Goal: Task Accomplishment & Management: Use online tool/utility

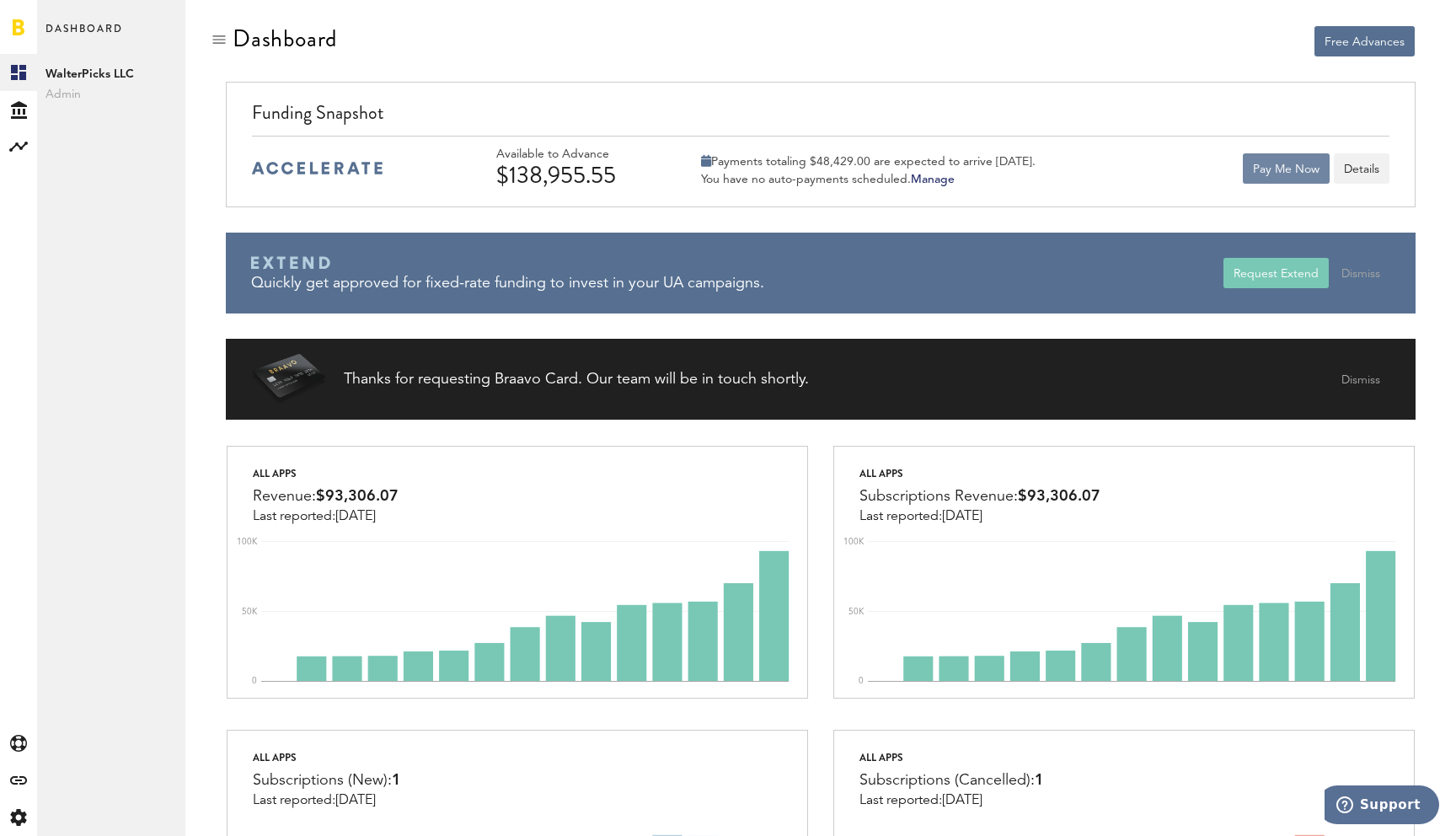
click at [1266, 164] on button "Pay Me Now" at bounding box center [1286, 169] width 87 height 31
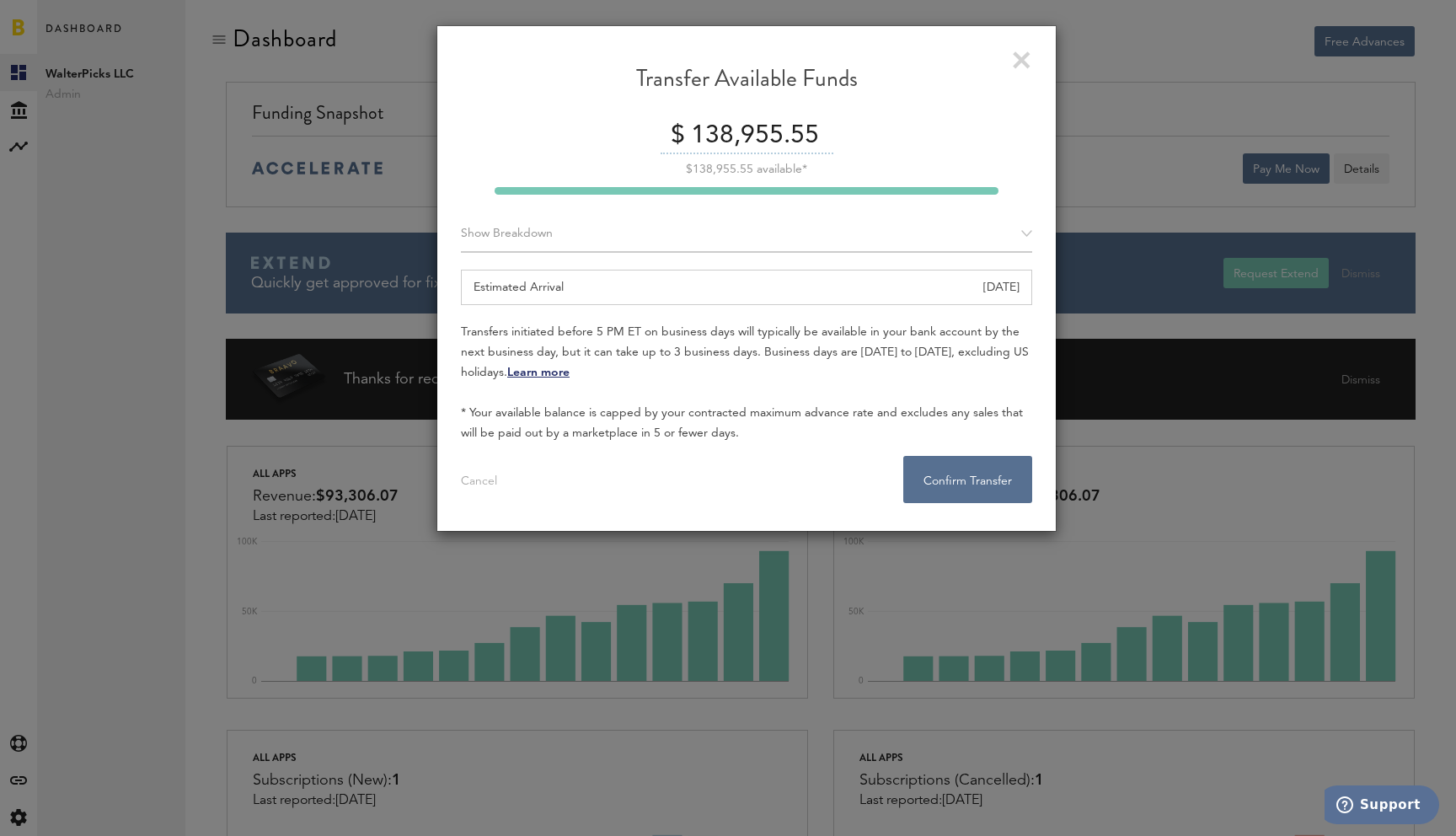
drag, startPoint x: 815, startPoint y: 132, endPoint x: 688, endPoint y: 131, distance: 127.0
click at [688, 131] on input "138,955.55" at bounding box center [760, 136] width 147 height 35
drag, startPoint x: 720, startPoint y: 132, endPoint x: 806, endPoint y: 130, distance: 86.0
click at [806, 131] on div "$ 50000" at bounding box center [746, 136] width 572 height 35
type input "90000"
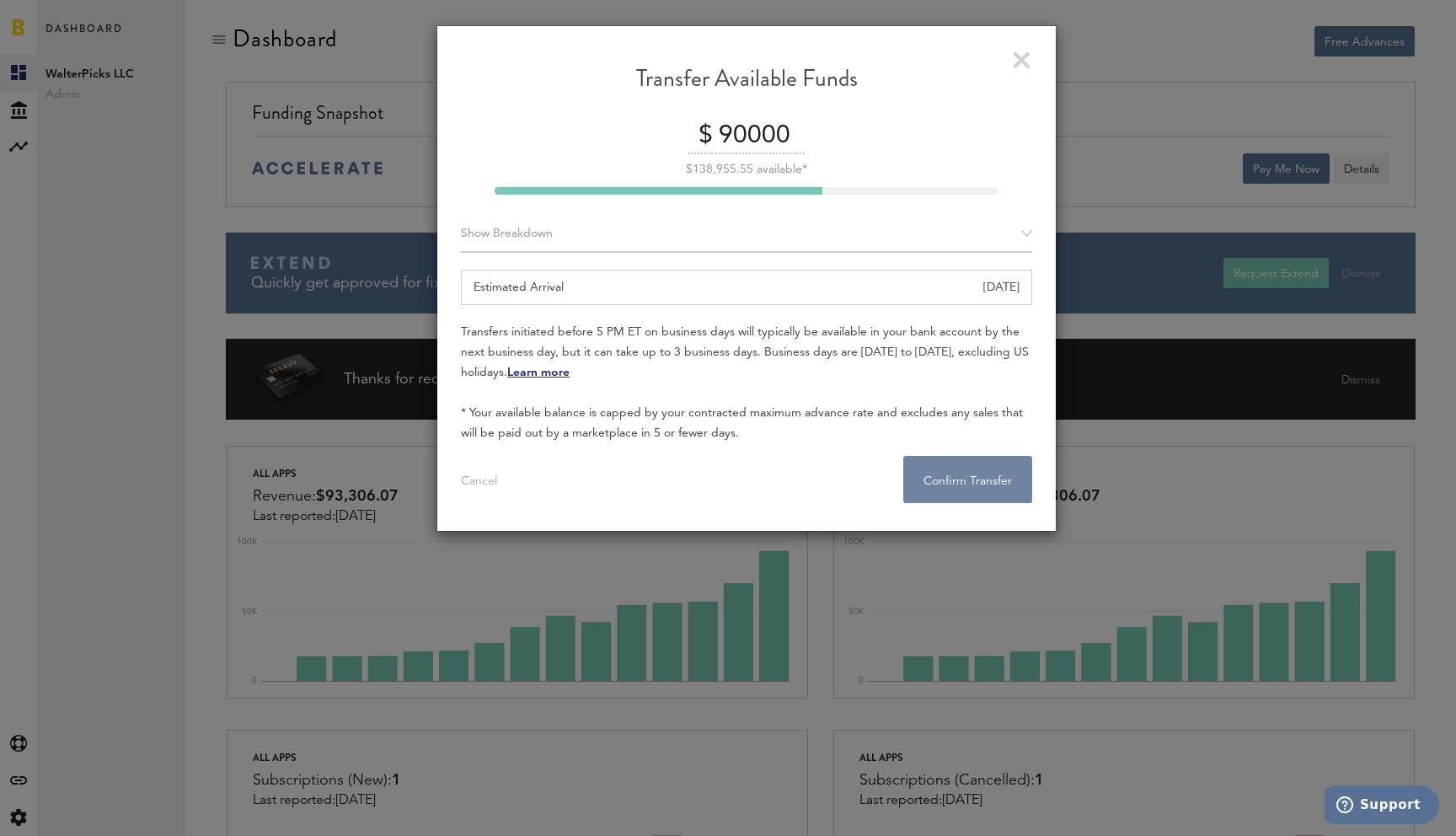
click at [941, 467] on button "Confirm Transfer . . ." at bounding box center [967, 479] width 129 height 47
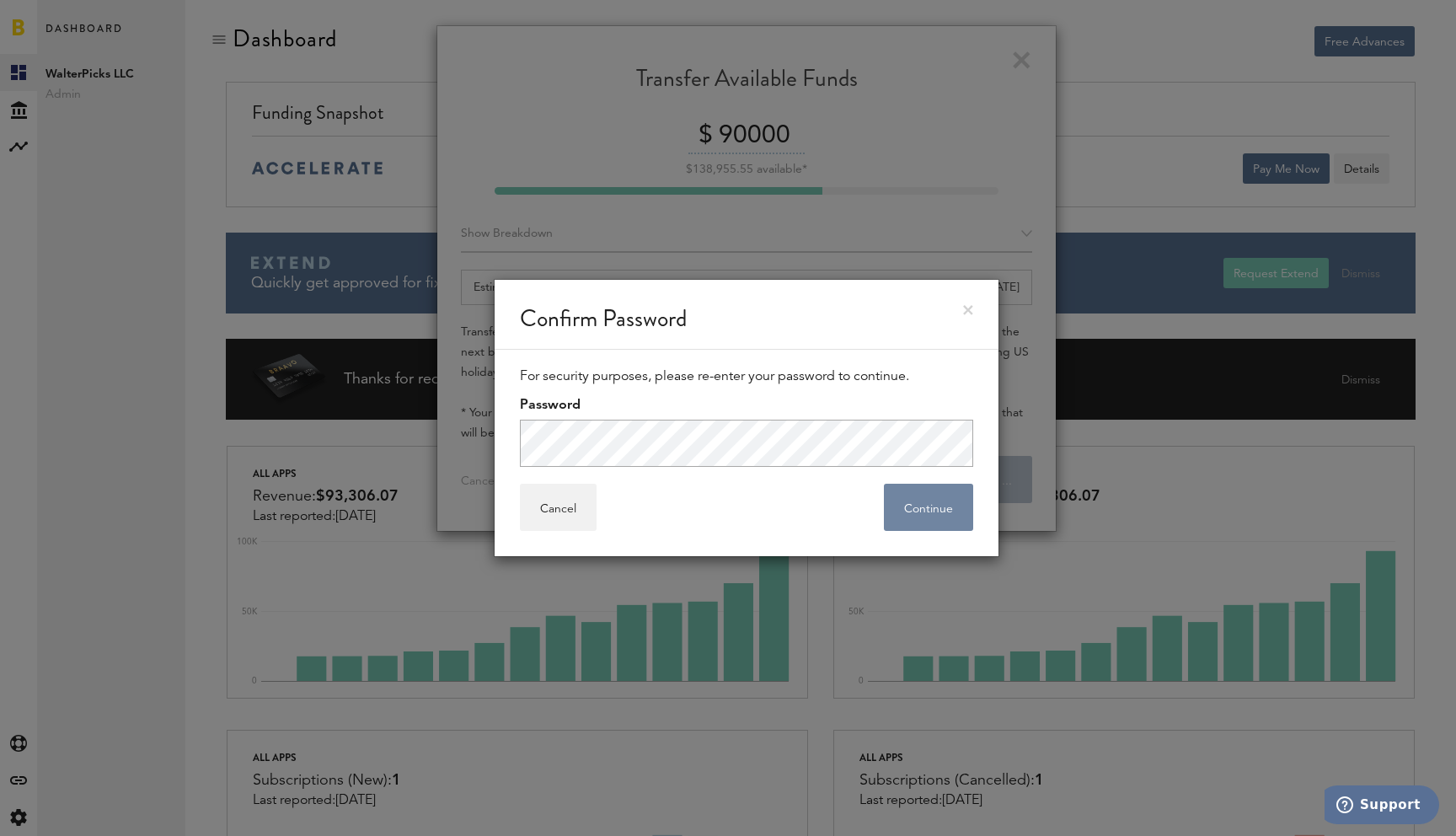
click at [950, 499] on button "Continue" at bounding box center [928, 507] width 89 height 47
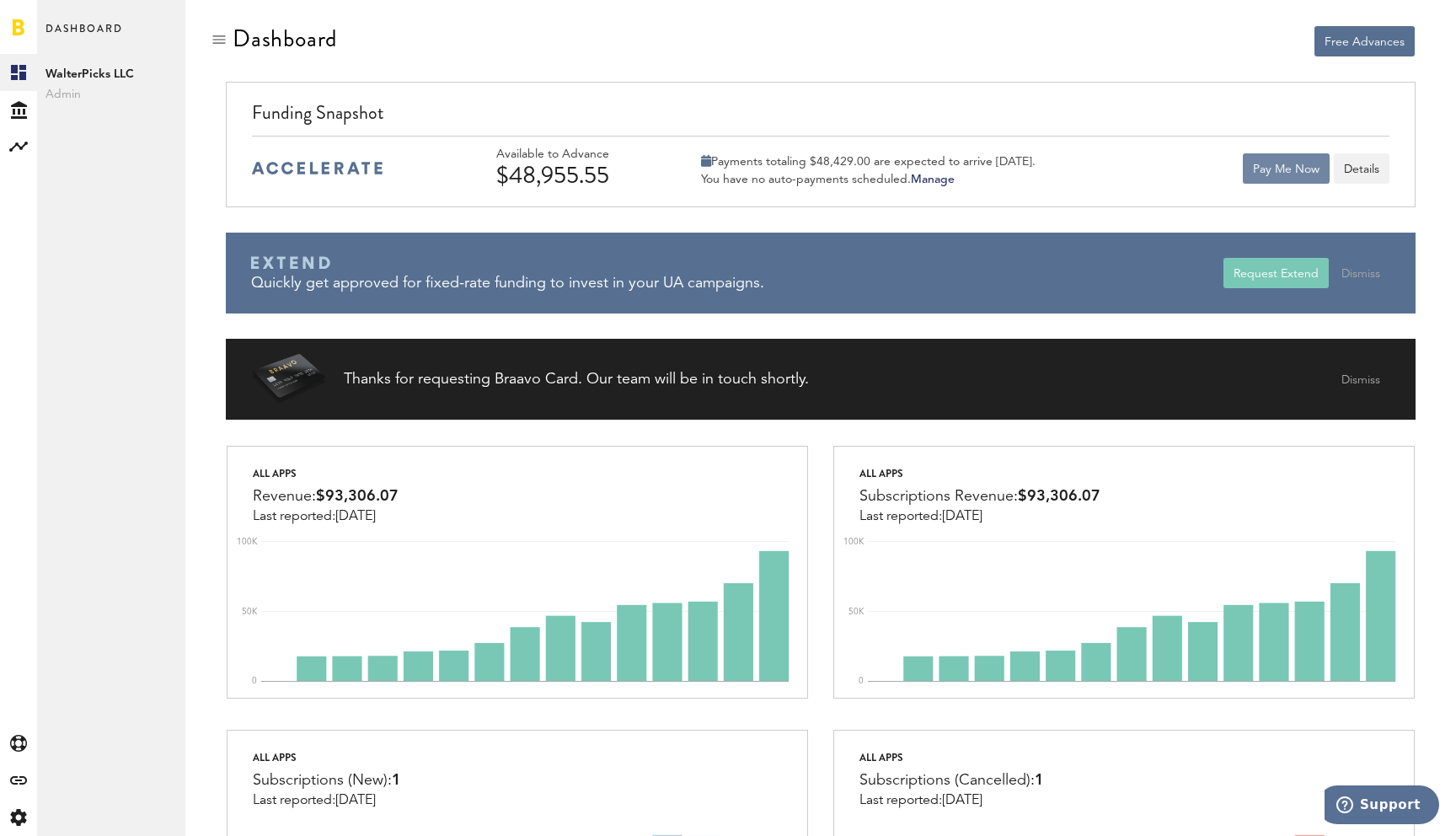
click at [1271, 166] on button "Pay Me Now" at bounding box center [1286, 169] width 87 height 31
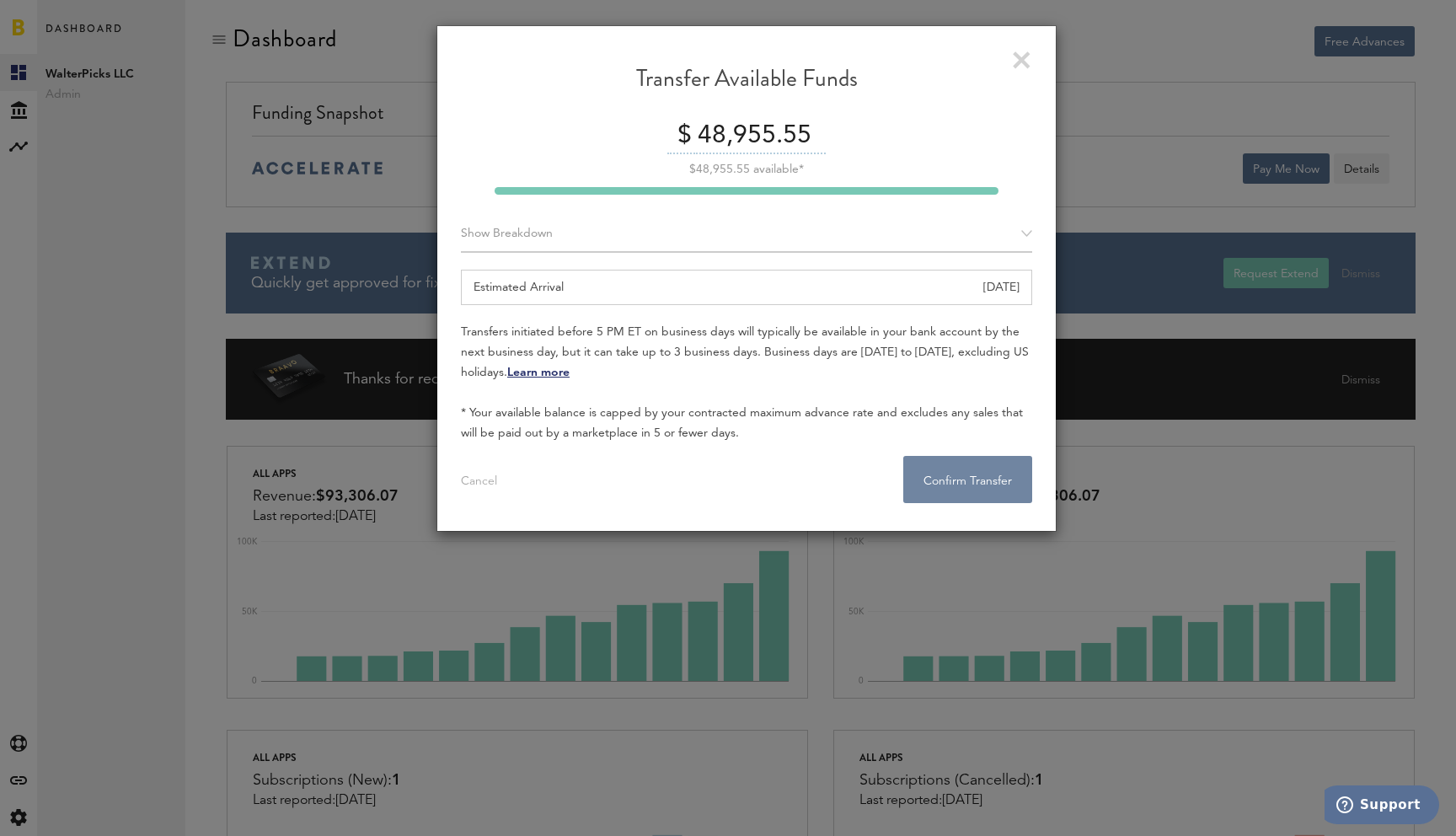
click at [977, 471] on button "Confirm Transfer . . ." at bounding box center [967, 479] width 129 height 47
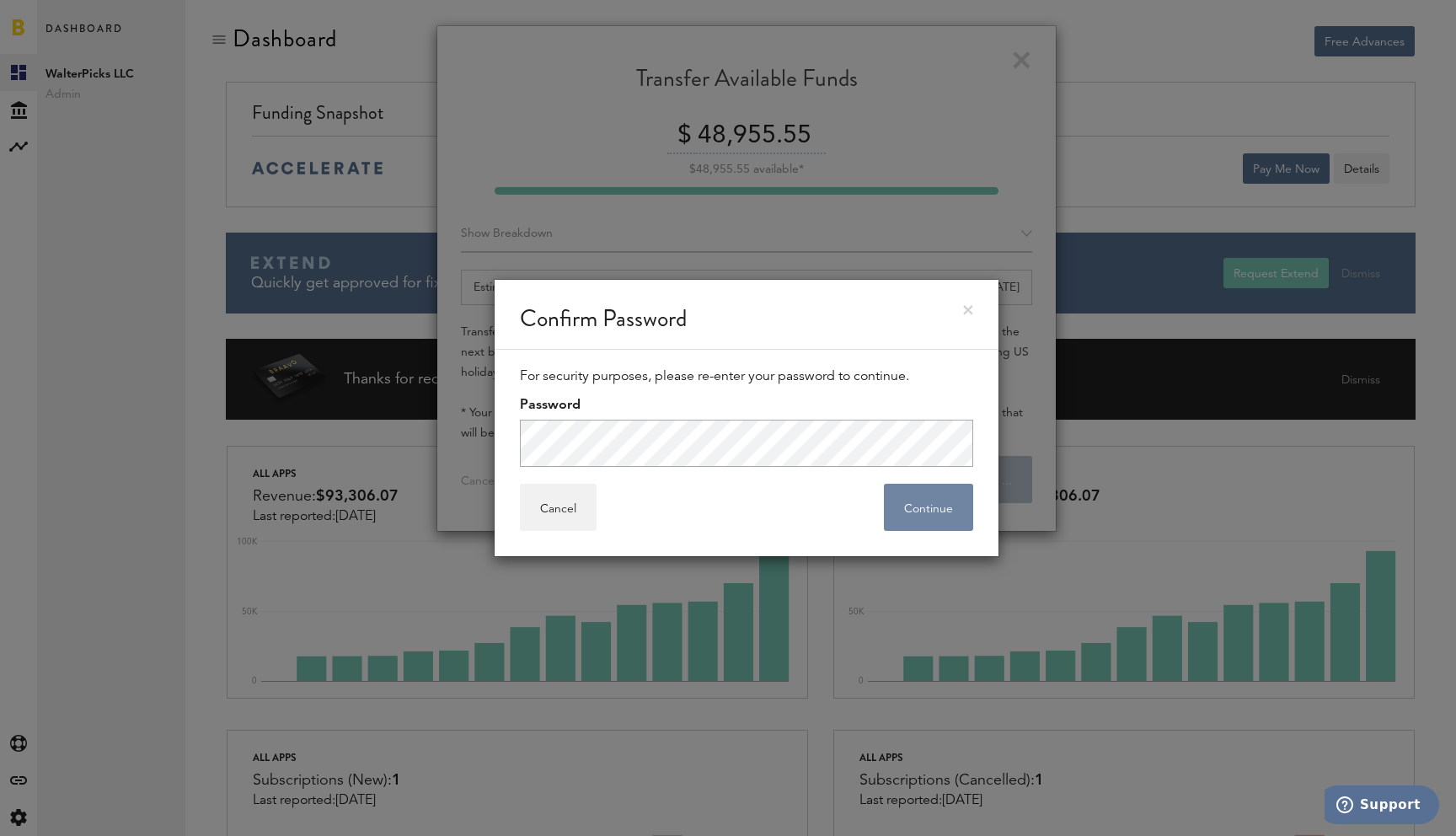
click at [916, 499] on button "Continue" at bounding box center [928, 507] width 89 height 47
